Goal: Communication & Community: Answer question/provide support

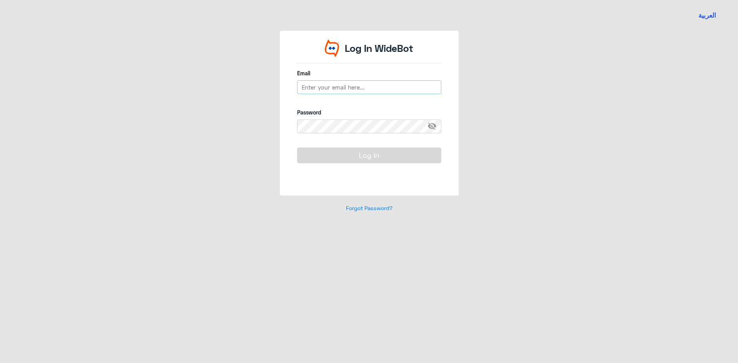
click at [319, 84] on input "email" at bounding box center [369, 87] width 144 height 14
type input "h"
type input "[EMAIL_ADDRESS][DOMAIN_NAME]"
click at [433, 127] on span "visibility_off" at bounding box center [435, 127] width 14 height 14
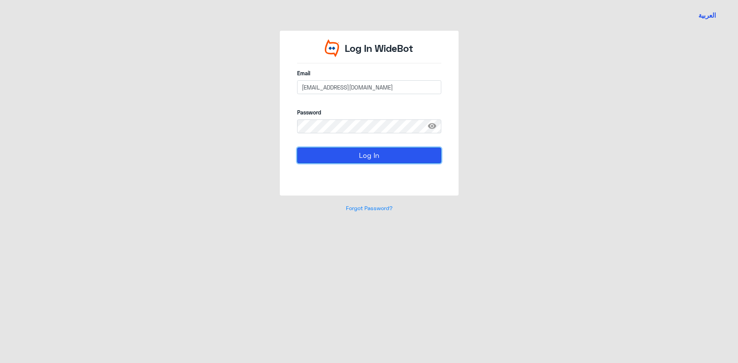
click at [374, 158] on button "Log In" at bounding box center [369, 155] width 144 height 15
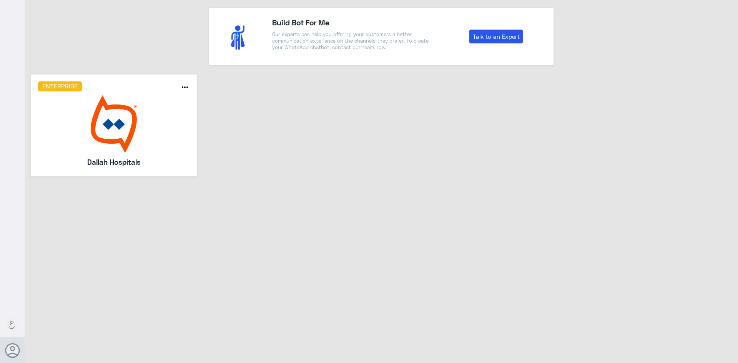
click at [194, 123] on div "Enterprise more_horiz Dallah Hospitals" at bounding box center [114, 126] width 166 height 102
click at [183, 118] on img at bounding box center [114, 124] width 152 height 58
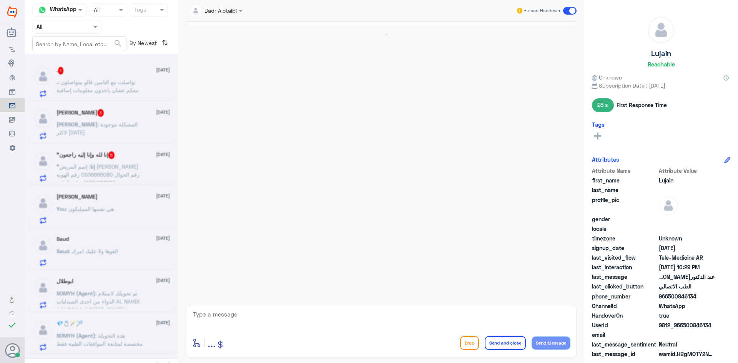
scroll to position [541, 0]
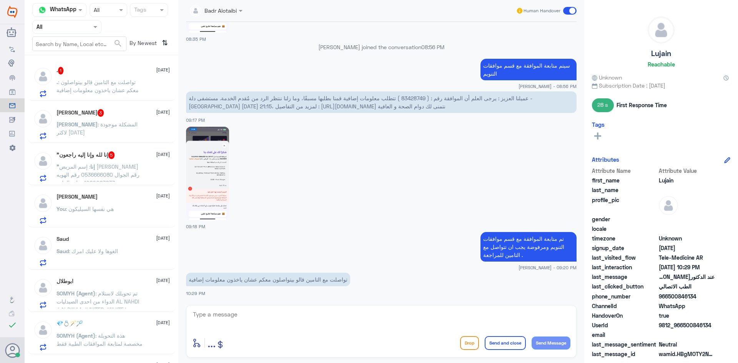
click at [83, 27] on div at bounding box center [67, 26] width 68 height 9
click at [72, 76] on Inbox "Your Inbox" at bounding box center [63, 77] width 27 height 7
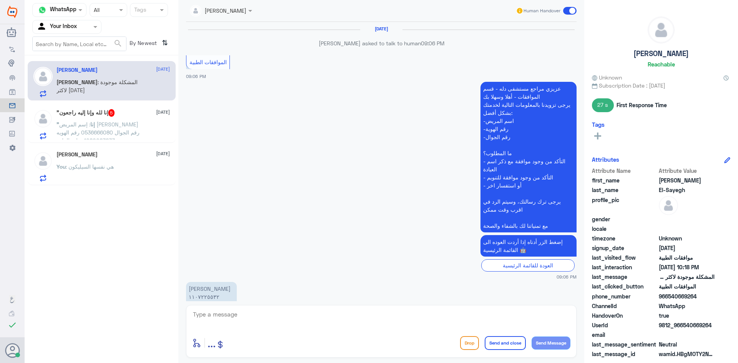
scroll to position [458, 0]
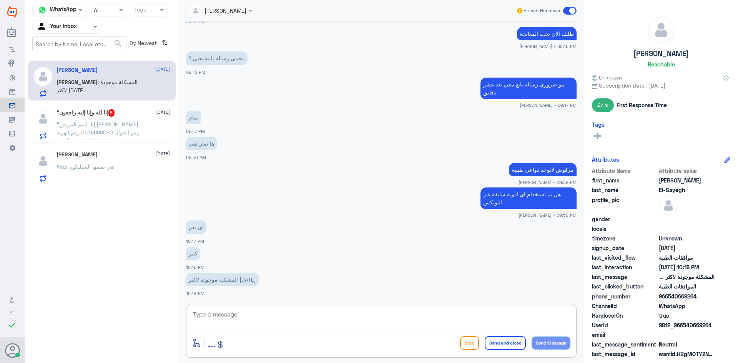
click at [270, 318] on textarea at bounding box center [381, 319] width 378 height 19
type textarea "i"
type textarea "هل يمكن تزويدي بالوصفات السابقة"
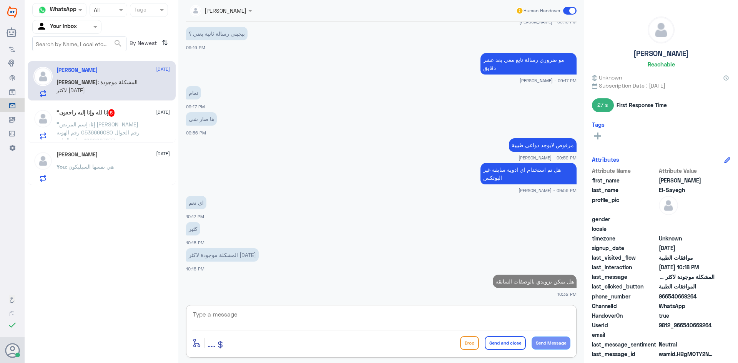
click at [105, 122] on span ": إسم المريض [PERSON_NAME] رقم الجوال 0536666080 رقم الهويه 1080083833 عيادة ال…" at bounding box center [98, 132] width 83 height 23
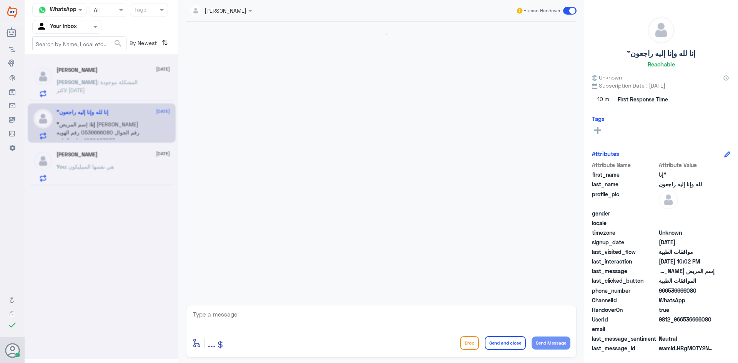
scroll to position [315, 0]
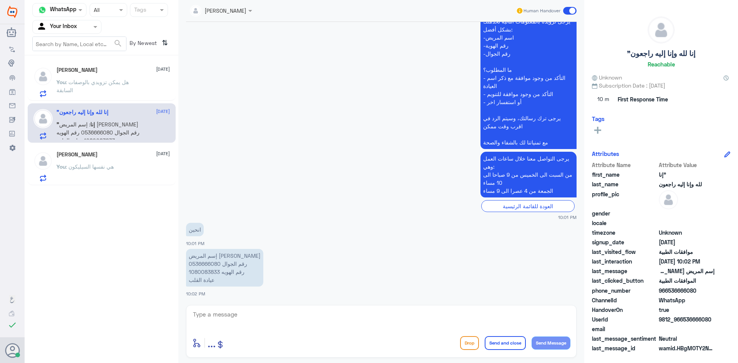
click at [136, 88] on p "You : هل يمكن تزويدي بالوصفات السابقة" at bounding box center [100, 87] width 87 height 19
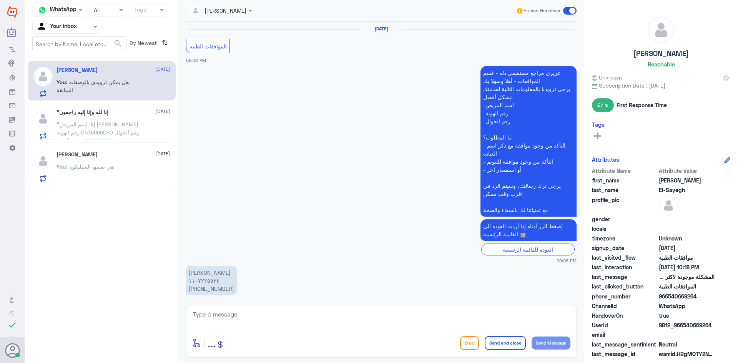
scroll to position [466, 0]
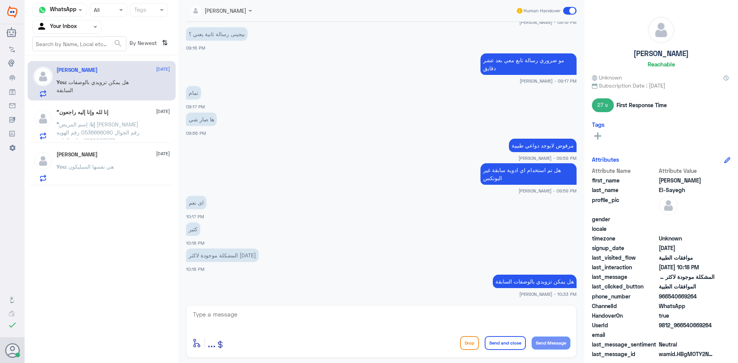
click at [119, 125] on span ": إسم المريض [PERSON_NAME] رقم الجوال 0536666080 رقم الهويه 1080083833 عيادة ال…" at bounding box center [98, 132] width 83 height 23
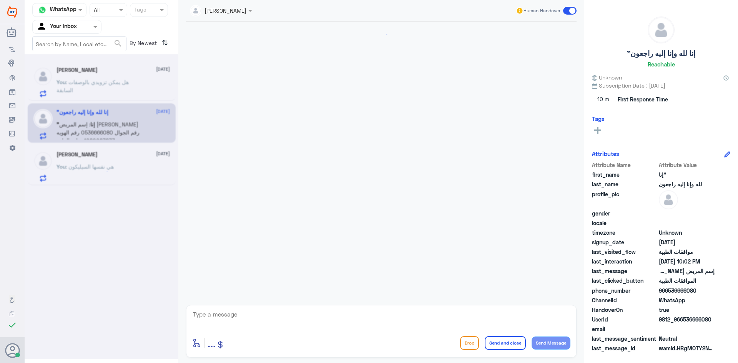
scroll to position [315, 0]
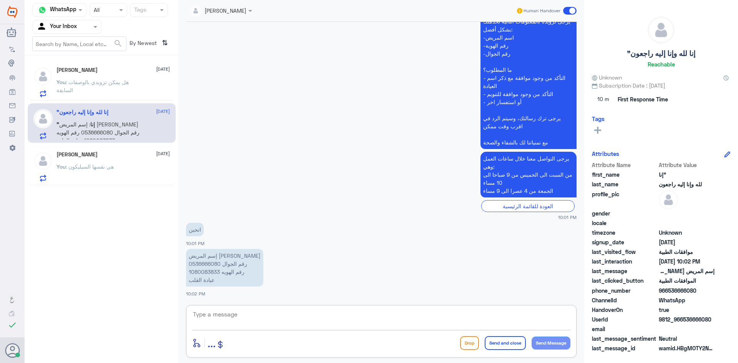
click at [239, 313] on textarea at bounding box center [381, 319] width 378 height 19
type textarea "اهلا وسهلا"
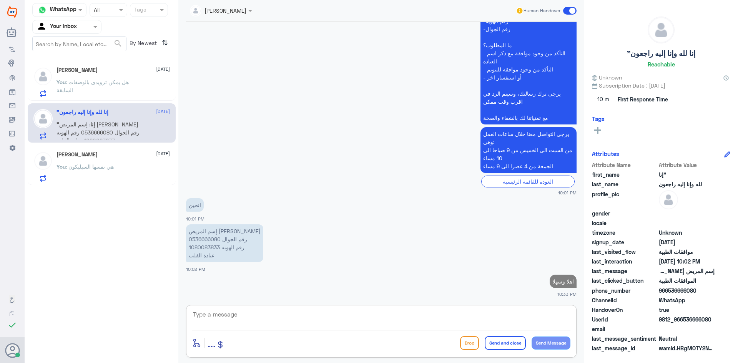
click at [77, 24] on input "text" at bounding box center [58, 26] width 42 height 9
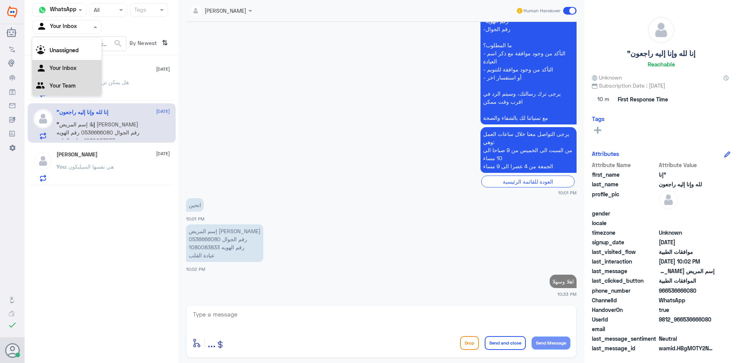
click at [87, 78] on div "Your Team" at bounding box center [66, 87] width 69 height 18
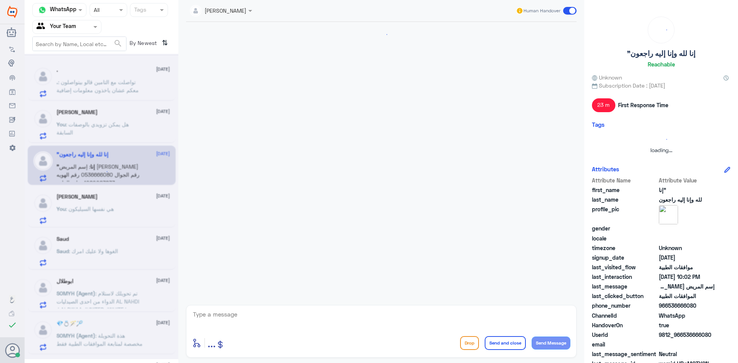
scroll to position [541, 0]
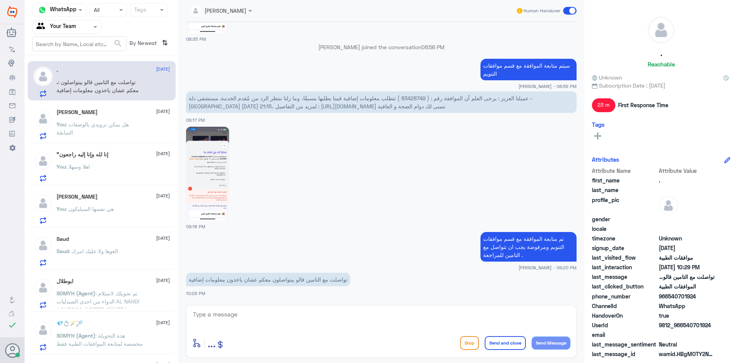
click at [90, 91] on span ": تواصلت مع التامين قالو بيتواصلون معكم عشان ياخذون معلومات إضافية" at bounding box center [98, 86] width 82 height 15
click at [128, 128] on p "You : هل يمكن تزويدي بالوصفات السابقة" at bounding box center [100, 129] width 87 height 19
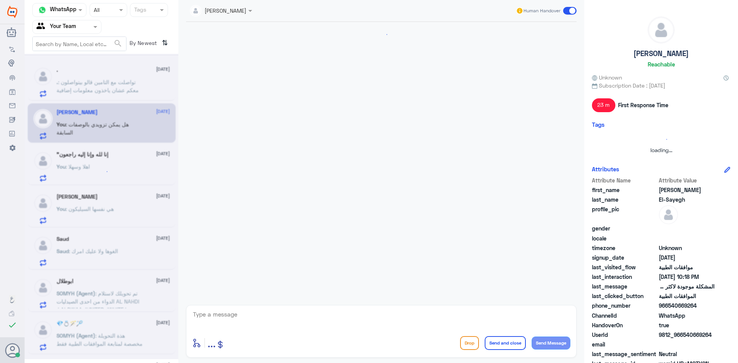
scroll to position [466, 0]
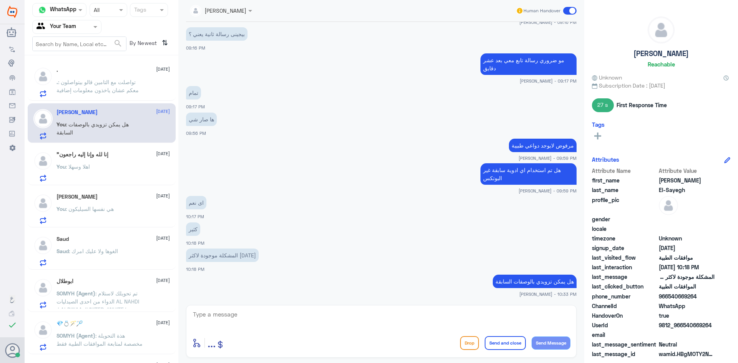
click at [123, 167] on div "You : اهلا وسهلا" at bounding box center [113, 173] width 113 height 17
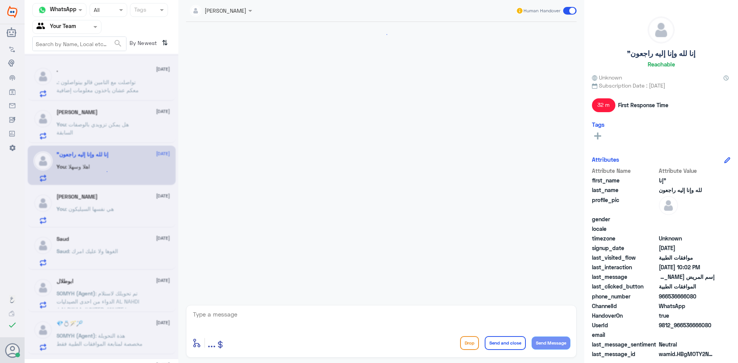
scroll to position [354, 0]
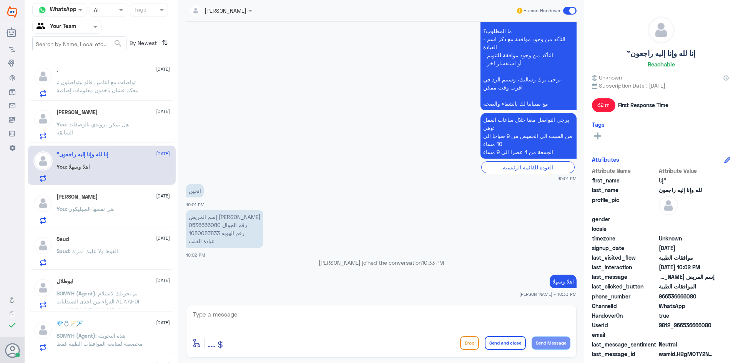
click at [140, 208] on div "You : هي نفسها السيليكون" at bounding box center [113, 215] width 113 height 17
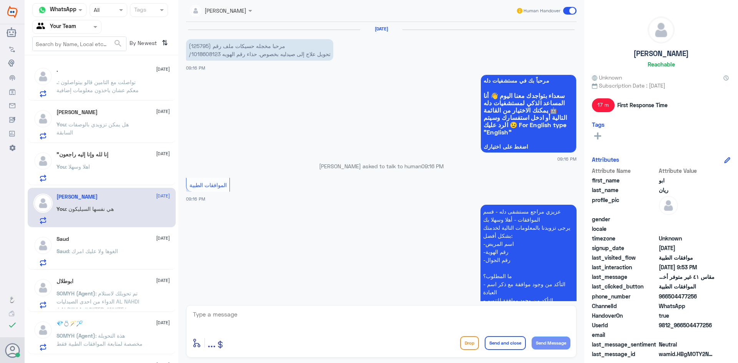
scroll to position [311, 0]
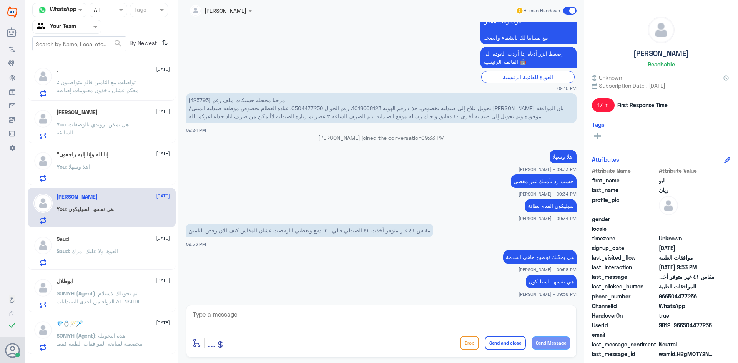
click at [142, 245] on div "Saud [DATE] Saud : الغوها ولا عليك امرك" at bounding box center [113, 251] width 113 height 30
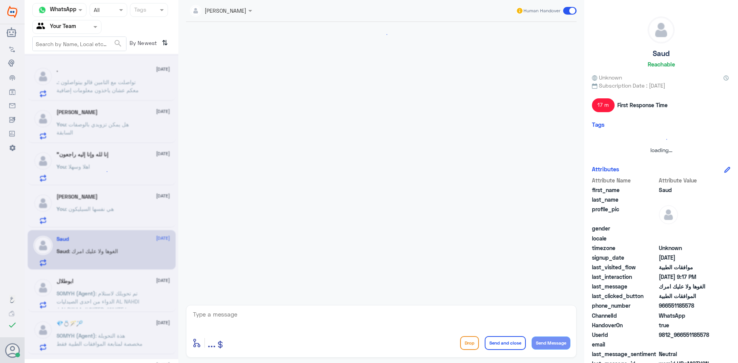
scroll to position [213, 0]
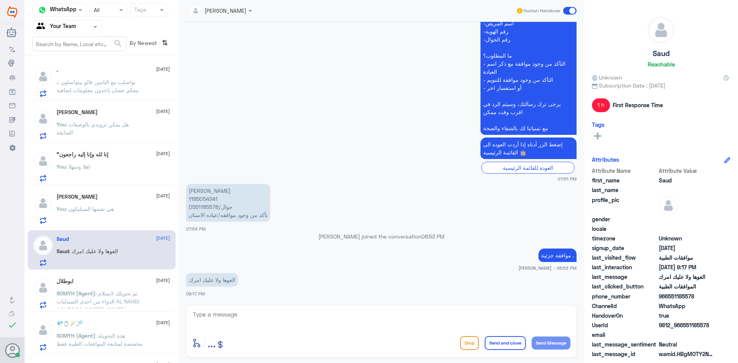
click at [110, 282] on div "ابوطلال [DATE]" at bounding box center [113, 281] width 113 height 7
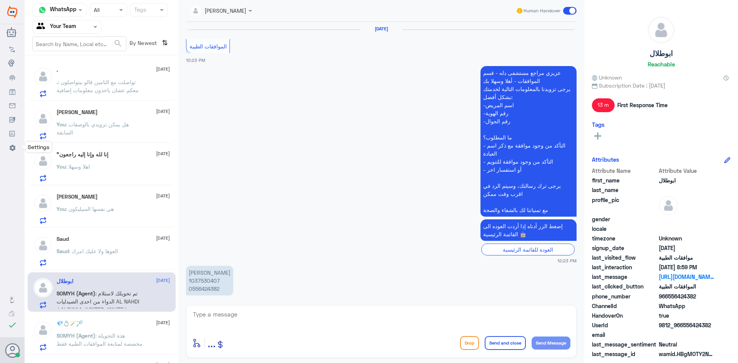
scroll to position [775, 0]
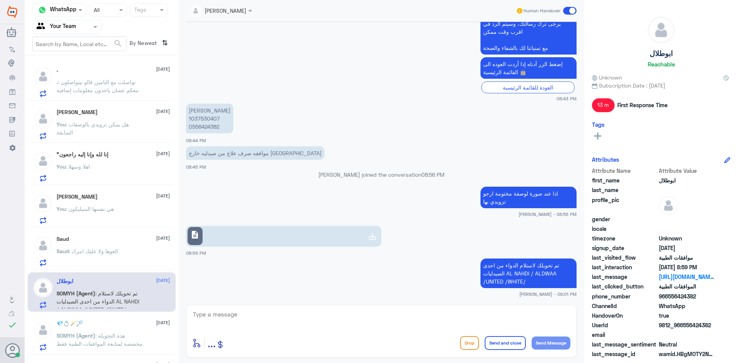
click at [140, 261] on div "Saud : الغوها ولا عليك امرك" at bounding box center [113, 257] width 113 height 17
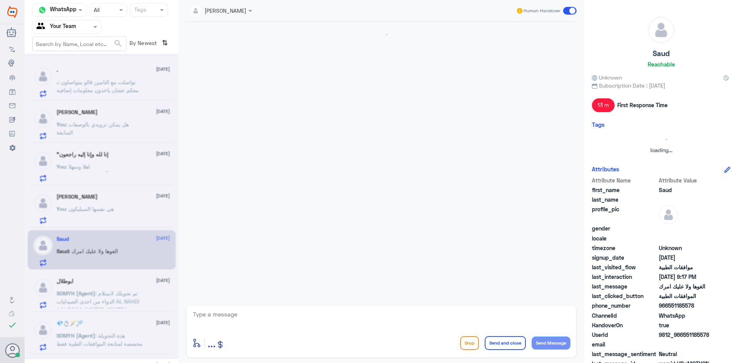
scroll to position [213, 0]
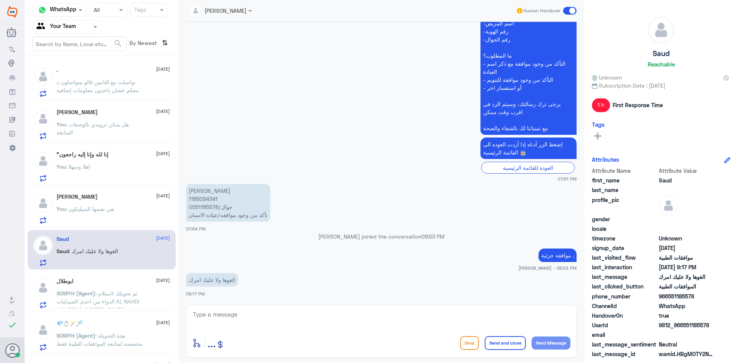
click at [94, 90] on span ": تواصلت مع التامين قالو بيتواصلون معكم عشان ياخذون معلومات إضافية" at bounding box center [98, 86] width 82 height 15
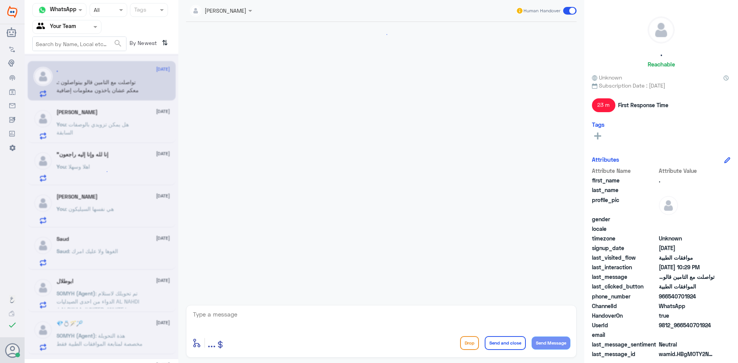
scroll to position [541, 0]
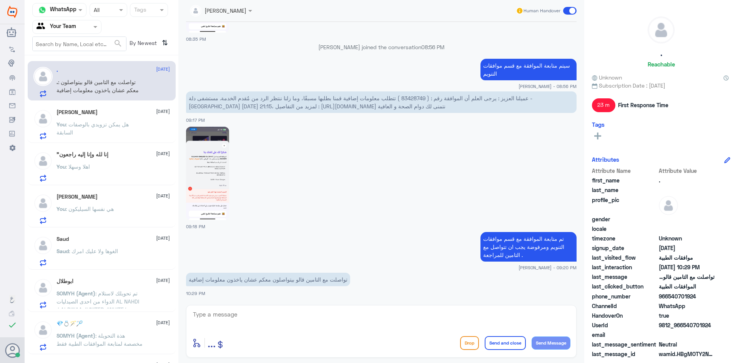
click at [107, 125] on span ": هل يمكن تزويدي بالوصفات السابقة" at bounding box center [93, 128] width 72 height 15
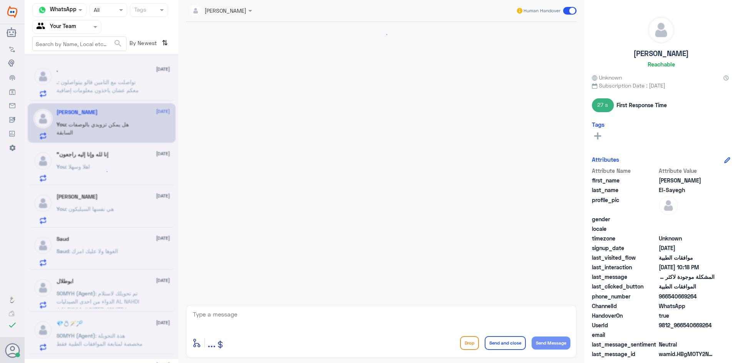
scroll to position [466, 0]
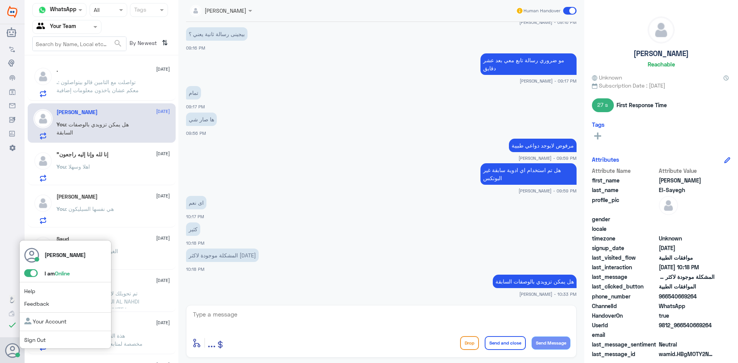
click at [32, 271] on span at bounding box center [30, 274] width 13 height 8
click at [0, 0] on input "checkbox" at bounding box center [0, 0] width 0 height 0
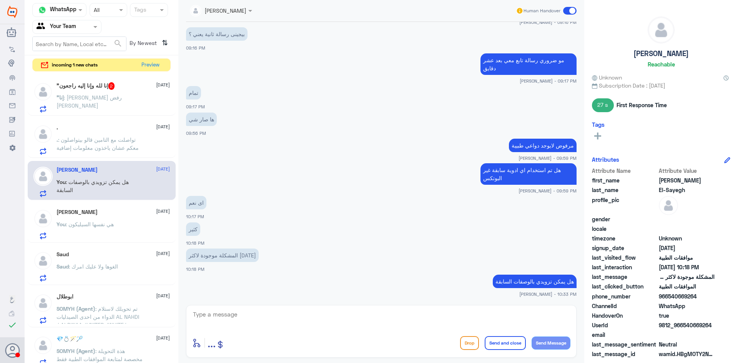
click at [85, 25] on div at bounding box center [67, 26] width 68 height 9
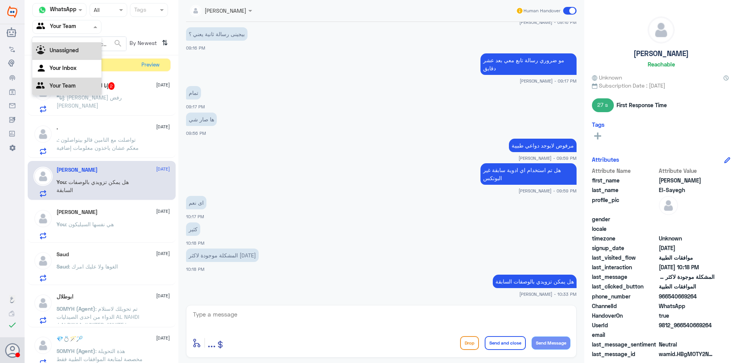
click at [80, 58] on div "Unassigned" at bounding box center [66, 51] width 69 height 18
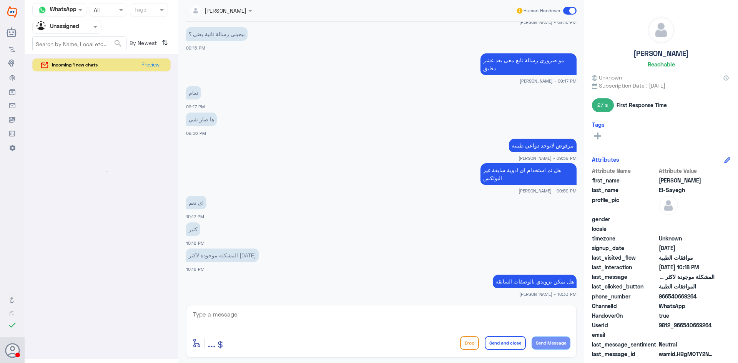
scroll to position [0, 0]
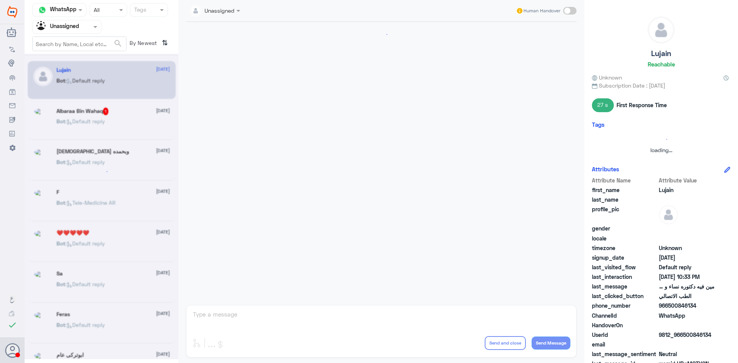
click at [79, 27] on input "text" at bounding box center [58, 26] width 42 height 9
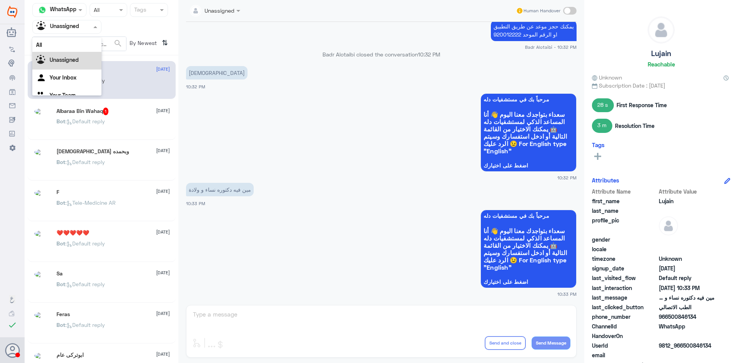
scroll to position [10, 0]
click at [72, 72] on div "Your Inbox" at bounding box center [66, 69] width 69 height 18
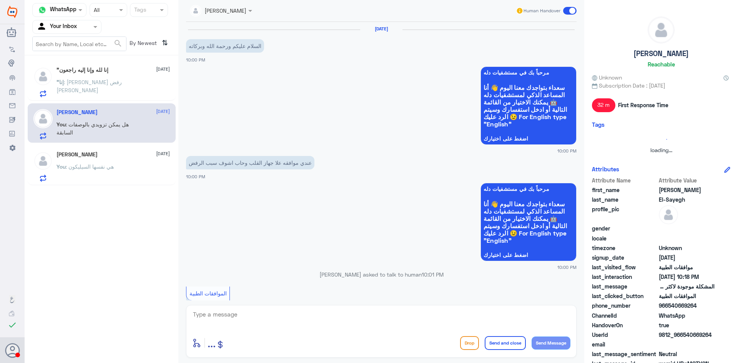
scroll to position [406, 0]
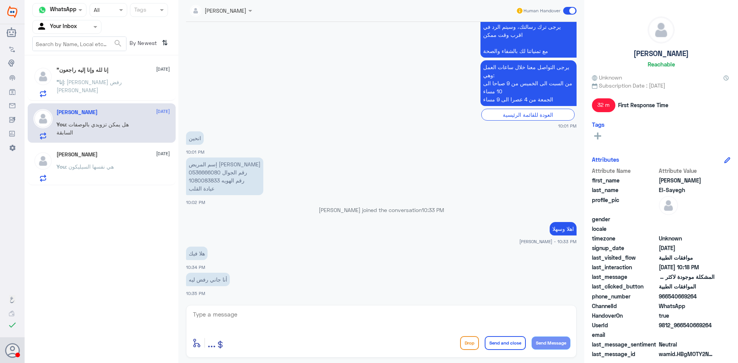
click at [201, 182] on p "إسم المريض [PERSON_NAME] رقم الجوال 0536666080 رقم الهويه 1080083833 عيادة القلب" at bounding box center [224, 177] width 77 height 38
copy p "1080083833"
click at [64, 85] on span ""إنا" at bounding box center [60, 82] width 7 height 7
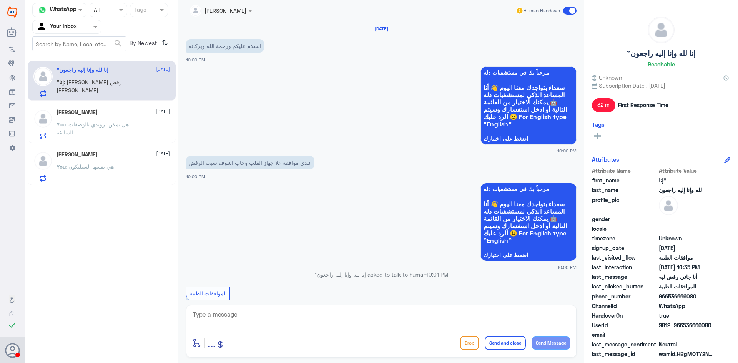
scroll to position [406, 0]
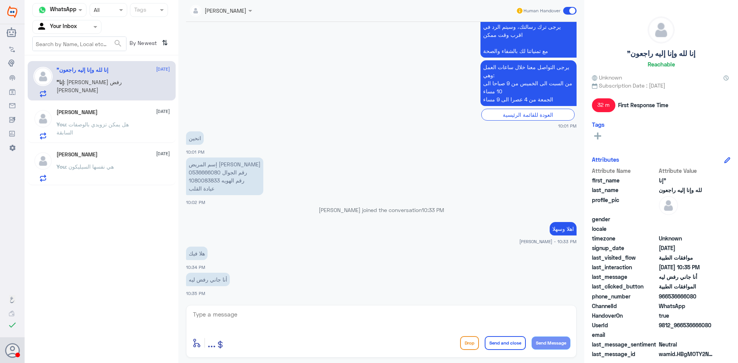
click at [337, 318] on textarea at bounding box center [381, 319] width 378 height 19
type textarea "تم متابعة طلبك الان قيد المعالجة"
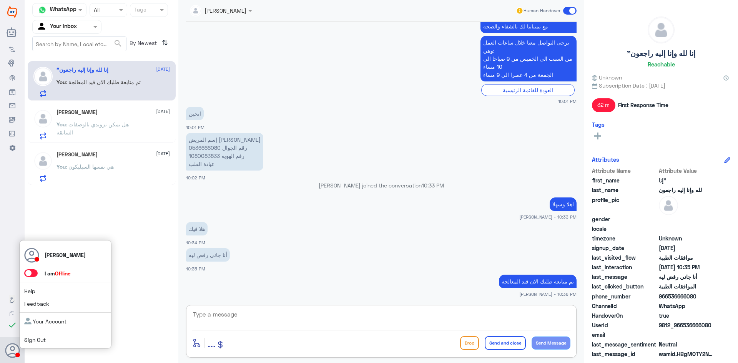
click at [33, 275] on span at bounding box center [30, 274] width 13 height 8
click at [0, 0] on input "checkbox" at bounding box center [0, 0] width 0 height 0
click at [33, 274] on span at bounding box center [30, 274] width 13 height 8
click at [0, 0] on input "checkbox" at bounding box center [0, 0] width 0 height 0
click at [56, 339] on span "Sign Out" at bounding box center [47, 340] width 47 height 8
